Goal: Entertainment & Leisure: Consume media (video, audio)

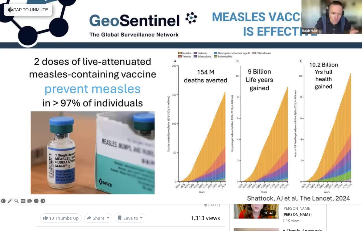
click at [270, 148] on div "10 seconds Tap to unmute" at bounding box center [181, 102] width 362 height 204
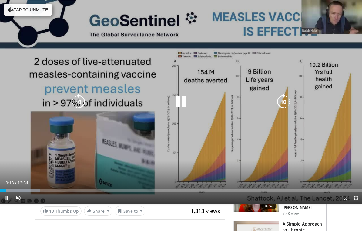
scroll to position [8, 0]
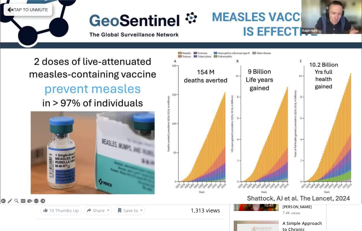
click at [266, 124] on div "10 seconds Tap to unmute" at bounding box center [181, 102] width 362 height 204
click at [343, 141] on div "10 seconds Tap to unmute" at bounding box center [181, 102] width 362 height 204
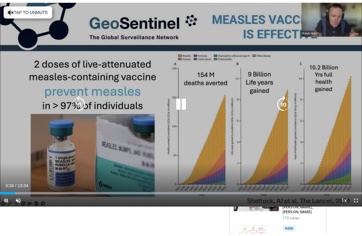
scroll to position [7, 0]
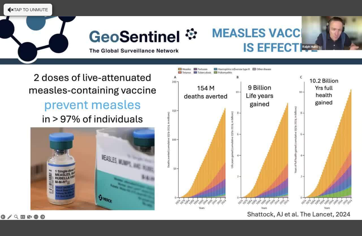
click at [301, 137] on div "10 seconds Tap to unmute" at bounding box center [181, 118] width 362 height 236
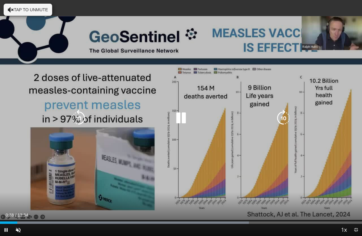
click at [287, 122] on icon "Video Player" at bounding box center [283, 118] width 17 height 17
click at [287, 115] on icon "Video Player" at bounding box center [283, 118] width 17 height 17
click at [286, 121] on icon "Video Player" at bounding box center [283, 118] width 17 height 17
click at [285, 121] on icon "Video Player" at bounding box center [283, 118] width 17 height 17
click at [286, 120] on icon "Video Player" at bounding box center [283, 118] width 17 height 17
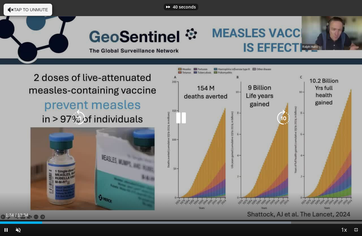
click at [285, 121] on icon "Video Player" at bounding box center [283, 118] width 17 height 17
click at [286, 120] on icon "Video Player" at bounding box center [283, 118] width 17 height 17
